Goal: Find specific page/section: Find specific page/section

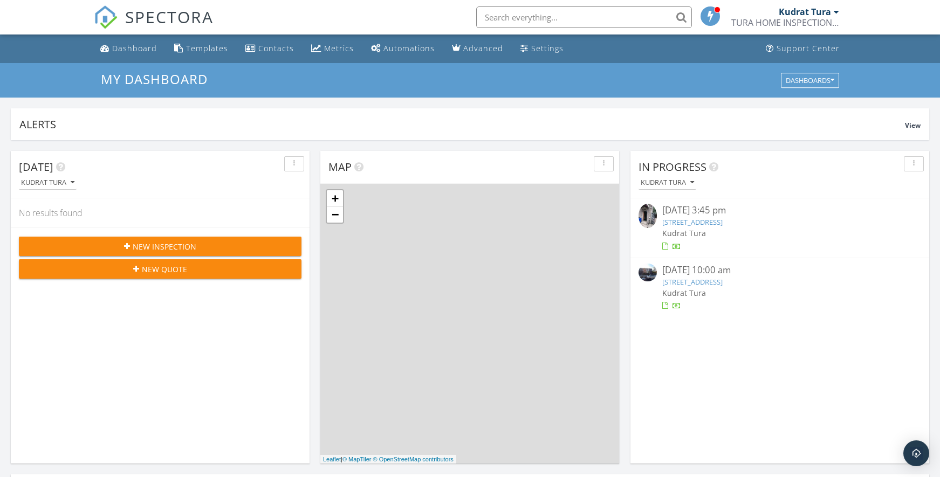
click at [620, 18] on input "text" at bounding box center [584, 17] width 216 height 22
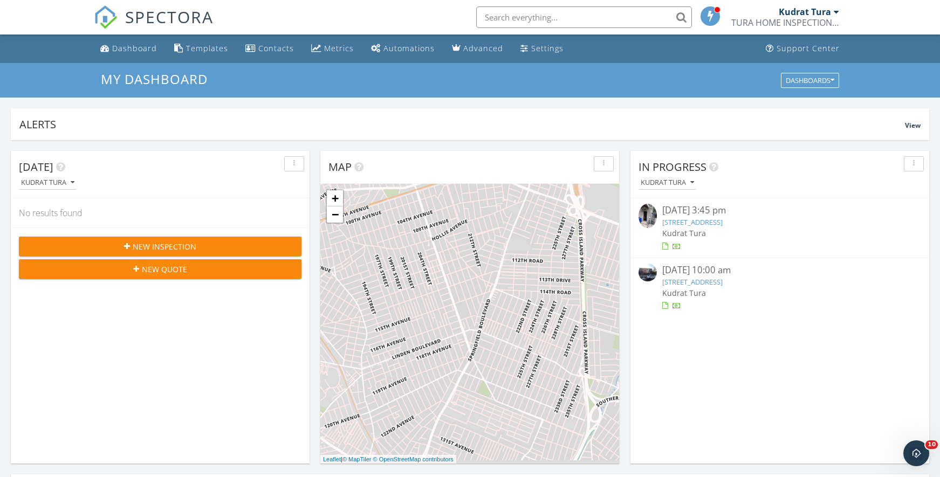
paste input "200 Hilton Ave 65"
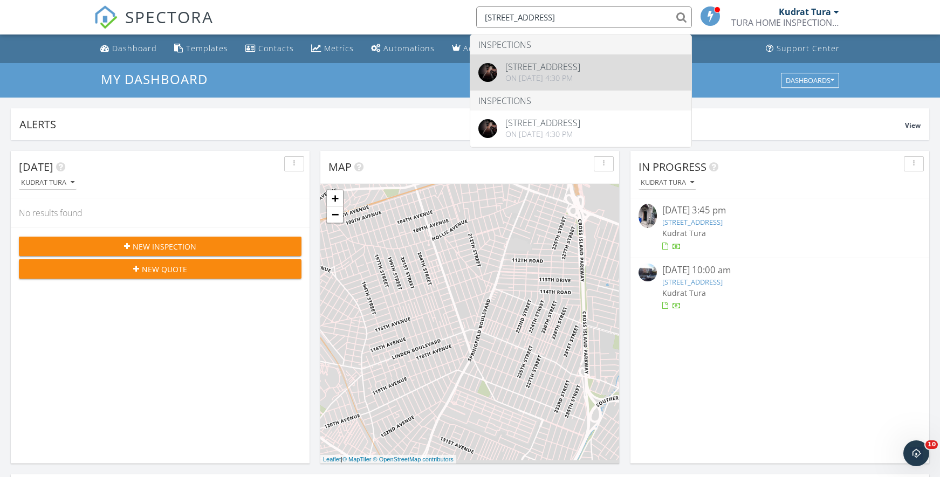
type input "200 Hilton Ave"
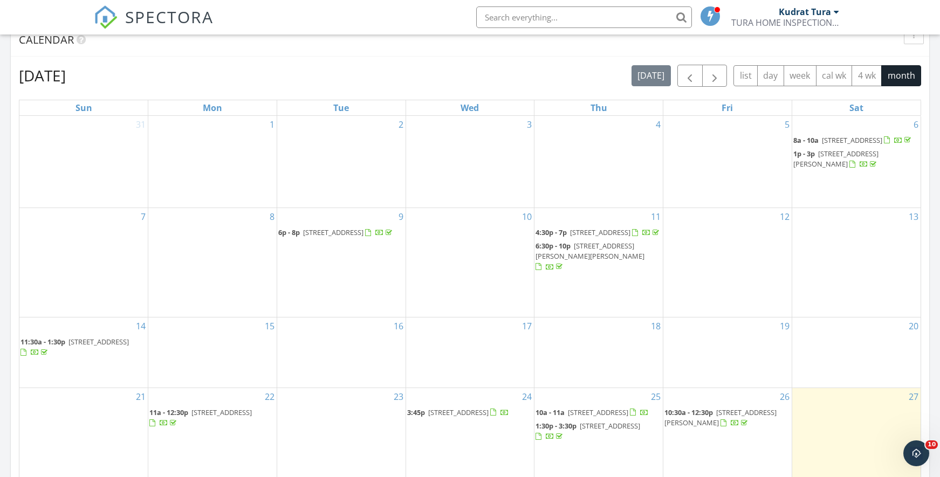
scroll to position [474, 0]
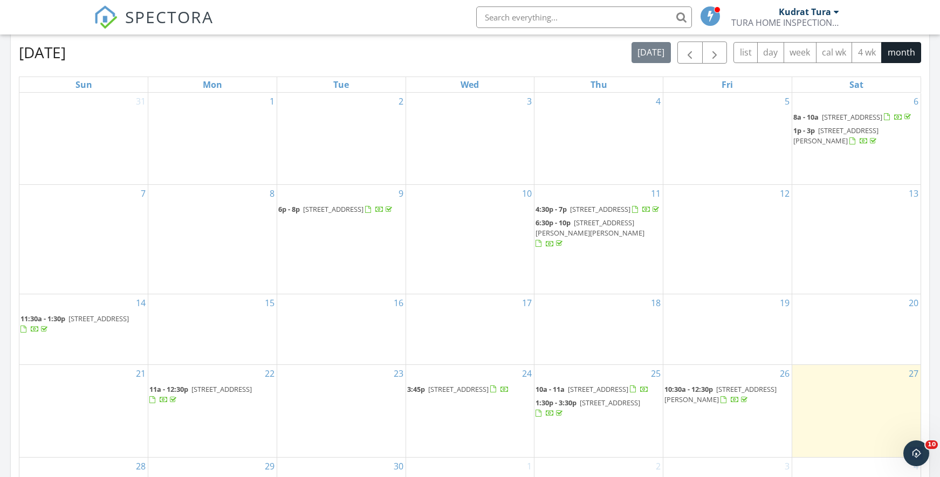
click at [455, 396] on link "3:45p [STREET_ADDRESS]" at bounding box center [470, 389] width 126 height 13
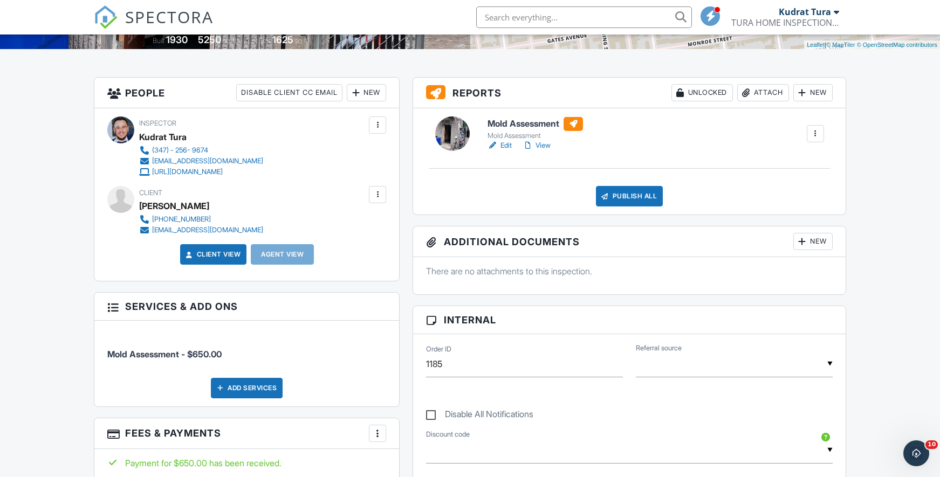
click at [488, 143] on div at bounding box center [493, 145] width 11 height 11
